Goal: Task Accomplishment & Management: Manage account settings

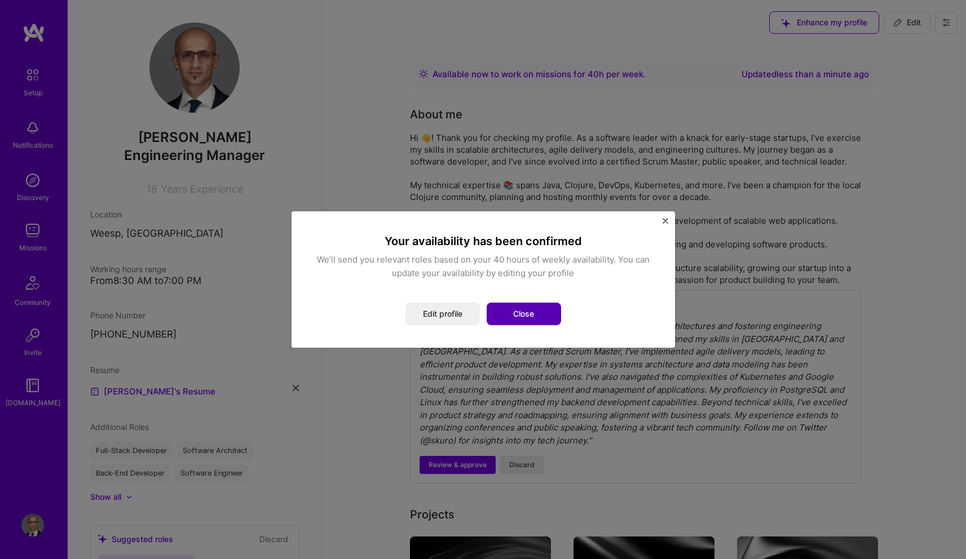
click at [541, 316] on button "Close" at bounding box center [524, 314] width 74 height 23
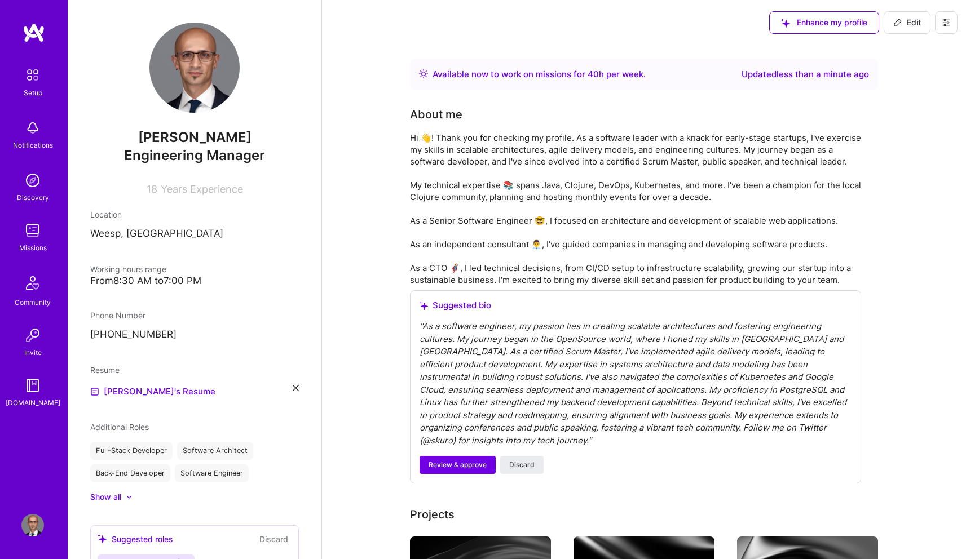
click at [30, 232] on img at bounding box center [32, 230] width 23 height 23
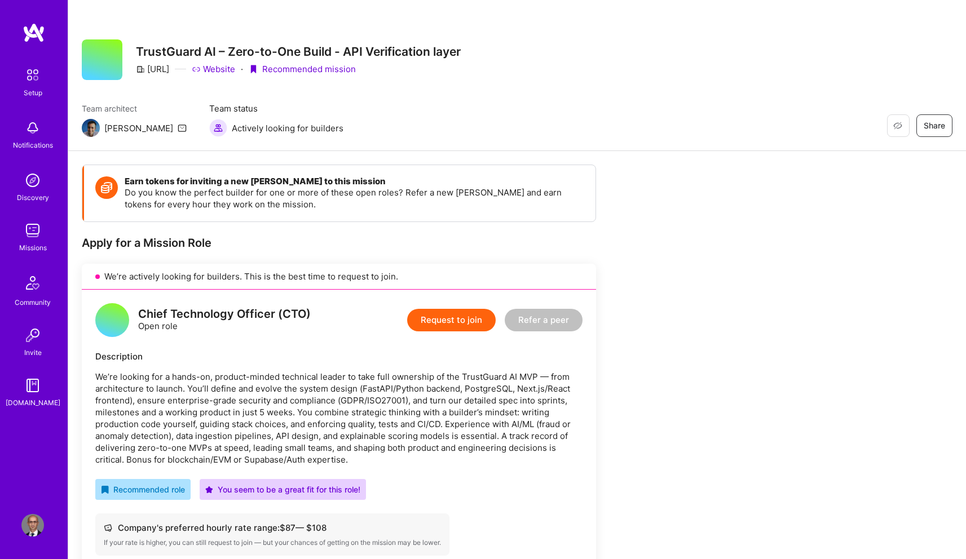
scroll to position [421, 0]
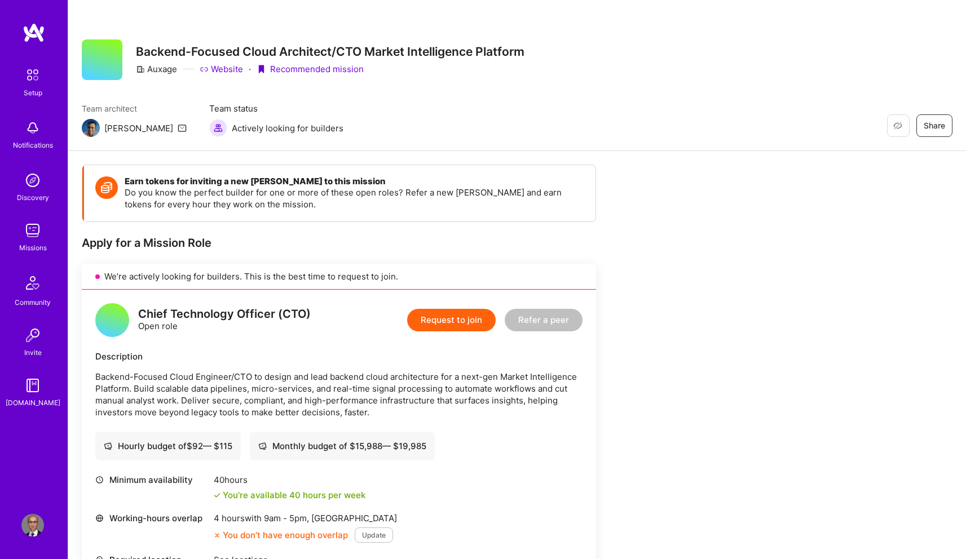
scroll to position [165, 0]
